Goal: Information Seeking & Learning: Learn about a topic

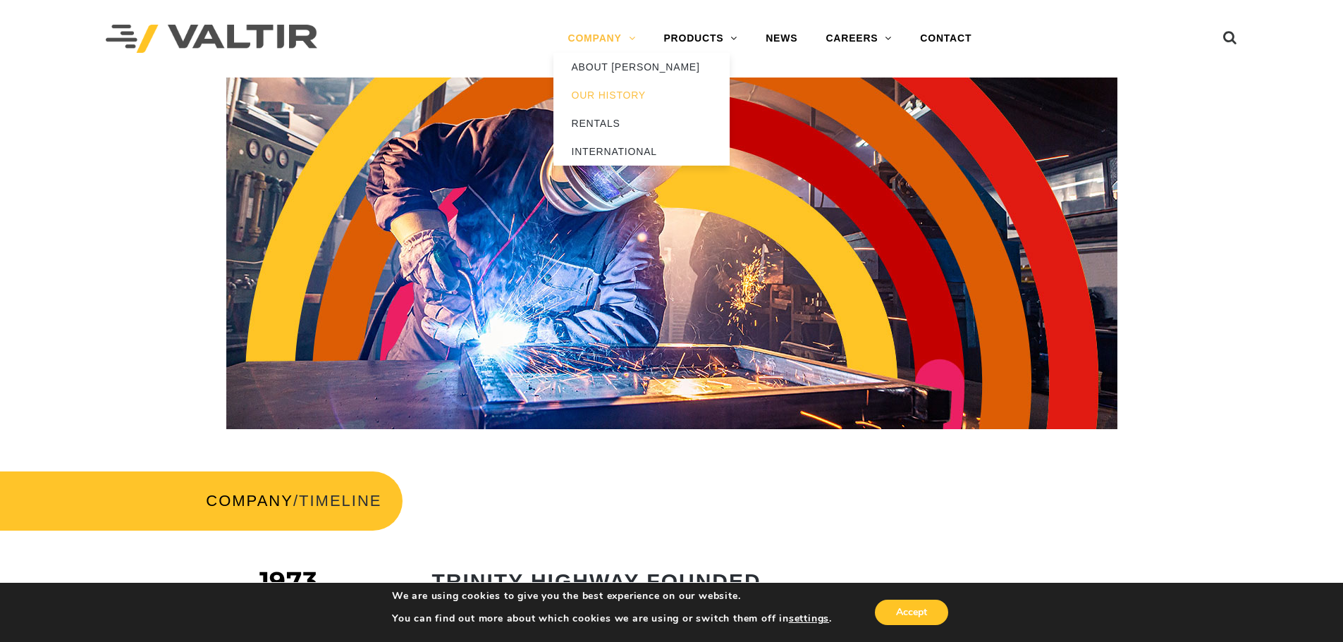
click at [632, 35] on link "COMPANY" at bounding box center [601, 39] width 96 height 28
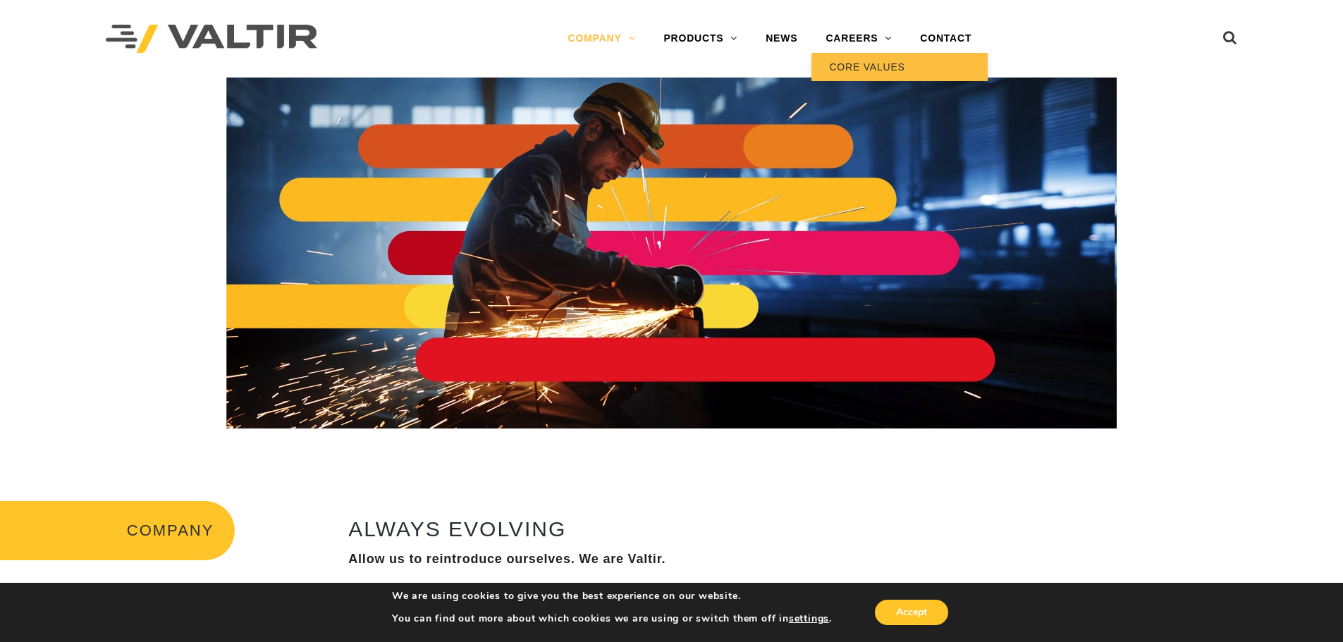
click at [869, 71] on link "CORE VALUES" at bounding box center [899, 67] width 176 height 28
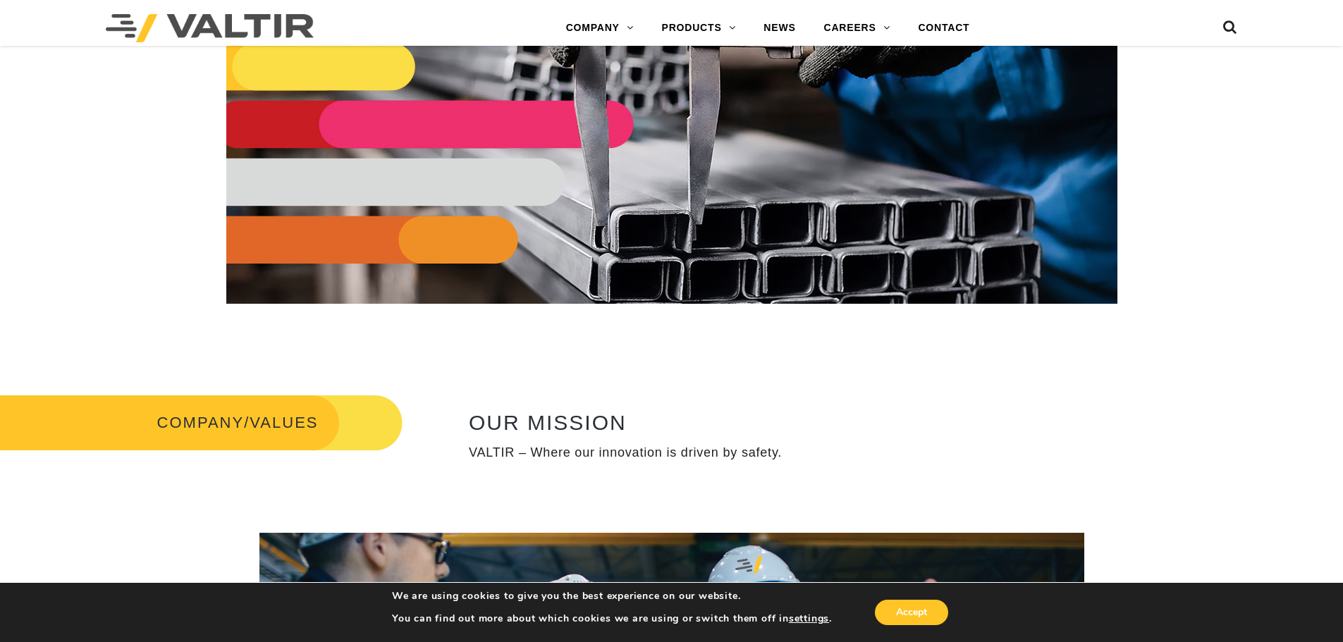
scroll to position [35, 0]
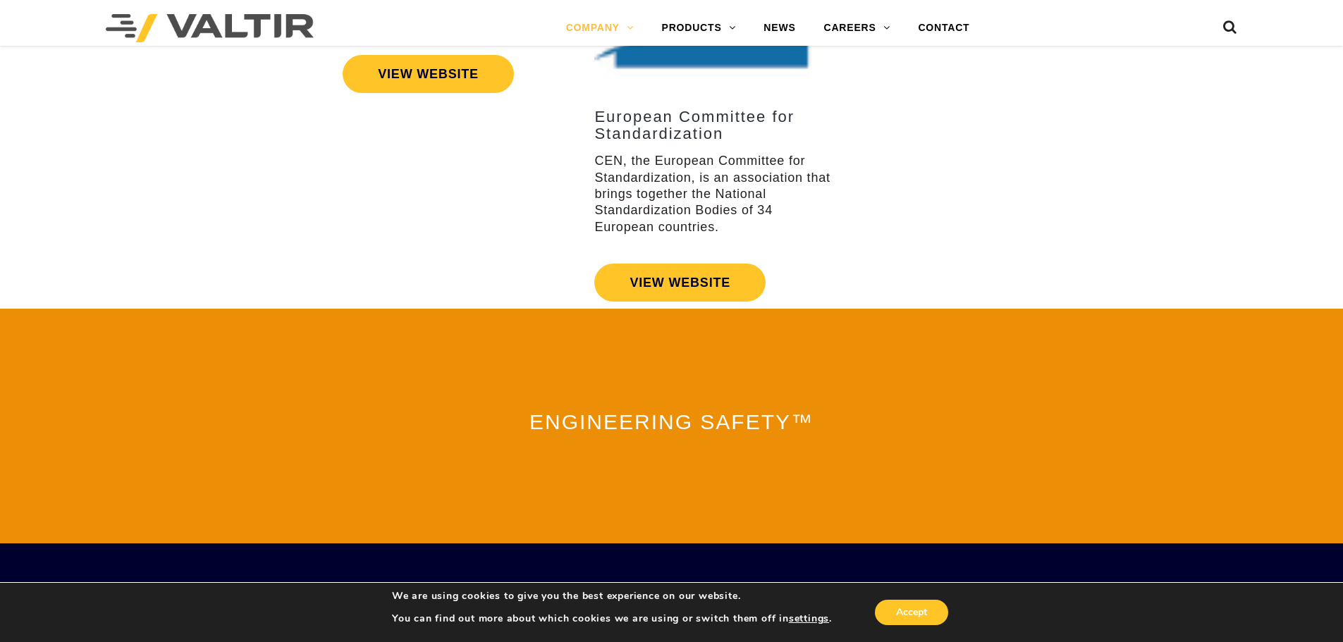
scroll to position [2785, 0]
